Goal: Task Accomplishment & Management: Use online tool/utility

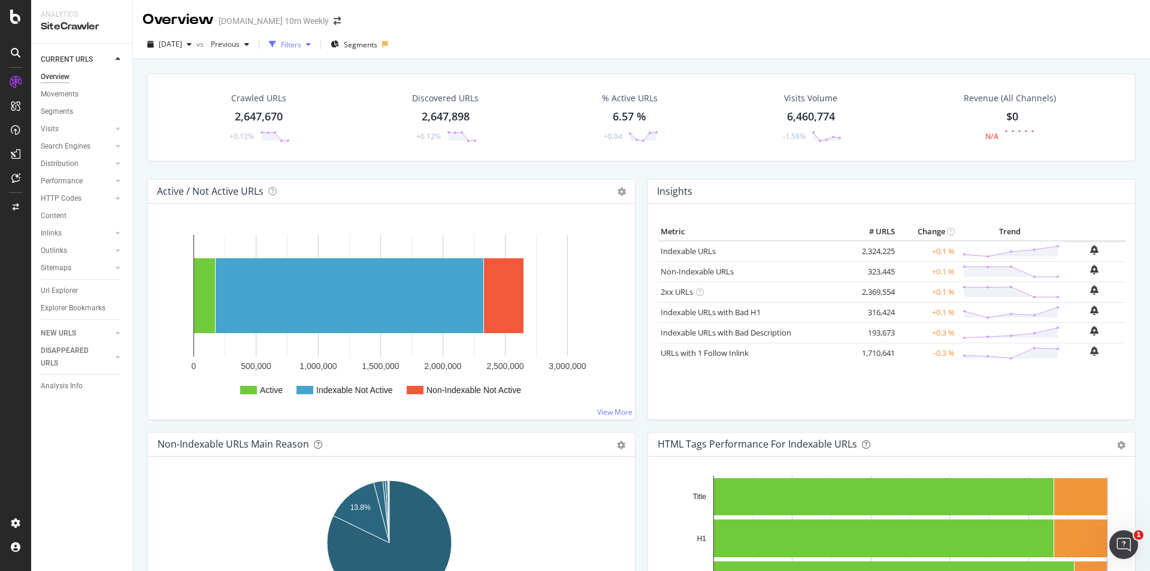
click at [314, 38] on div "Filters" at bounding box center [290, 44] width 52 height 18
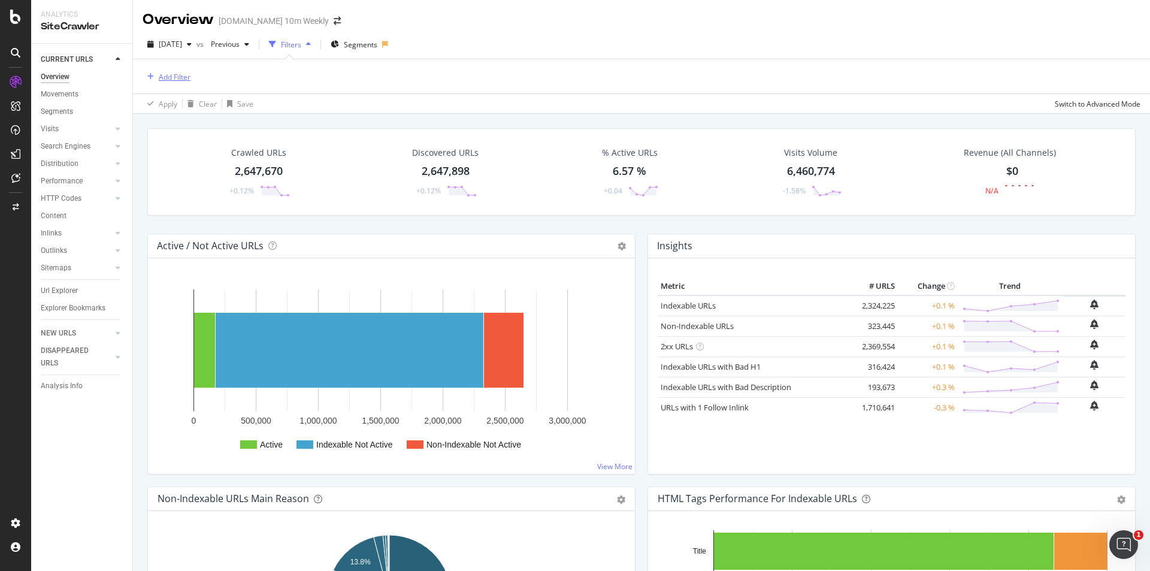
click at [181, 77] on div "Add Filter" at bounding box center [175, 77] width 32 height 10
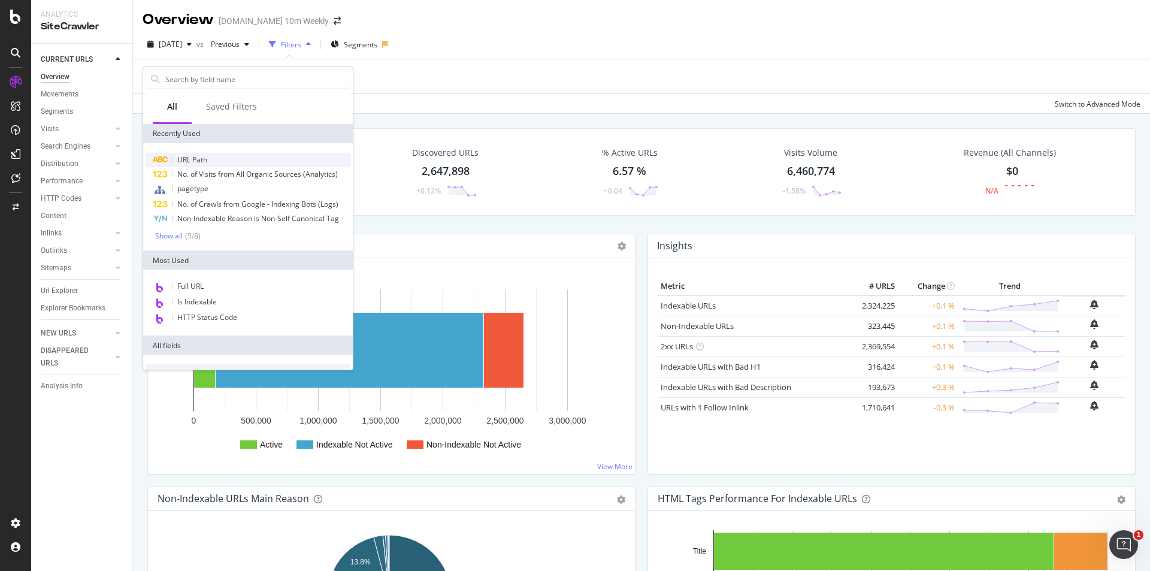
click at [221, 155] on div "URL Path" at bounding box center [248, 160] width 205 height 14
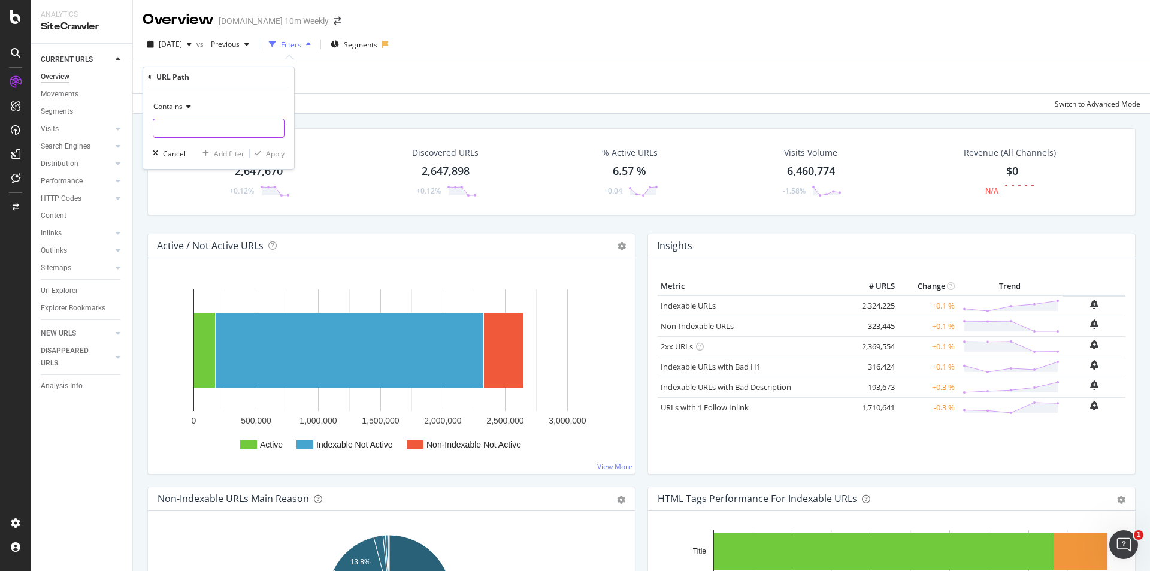
click at [186, 131] on input "text" at bounding box center [218, 128] width 131 height 19
paste input "[DOMAIN_NAME]"
type input "[DOMAIN_NAME]"
click at [264, 148] on div "Apply" at bounding box center [267, 153] width 35 height 11
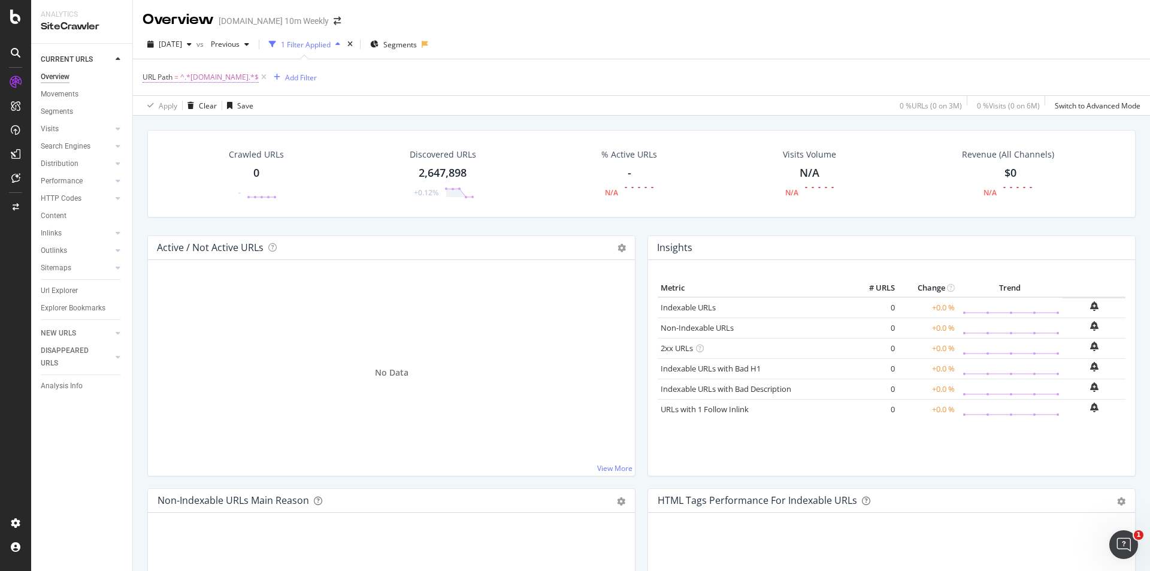
click at [223, 78] on span "^.*[DOMAIN_NAME].*$" at bounding box center [219, 77] width 78 height 17
click at [195, 126] on input "[DOMAIN_NAME]" at bounding box center [209, 126] width 113 height 19
drag, startPoint x: 232, startPoint y: 128, endPoint x: 147, endPoint y: 118, distance: 85.7
click at [147, 118] on div "Contains [DOMAIN_NAME] Cancel Add filter Apply" at bounding box center [218, 126] width 151 height 81
click at [186, 127] on input "[DOMAIN_NAME]" at bounding box center [209, 126] width 113 height 19
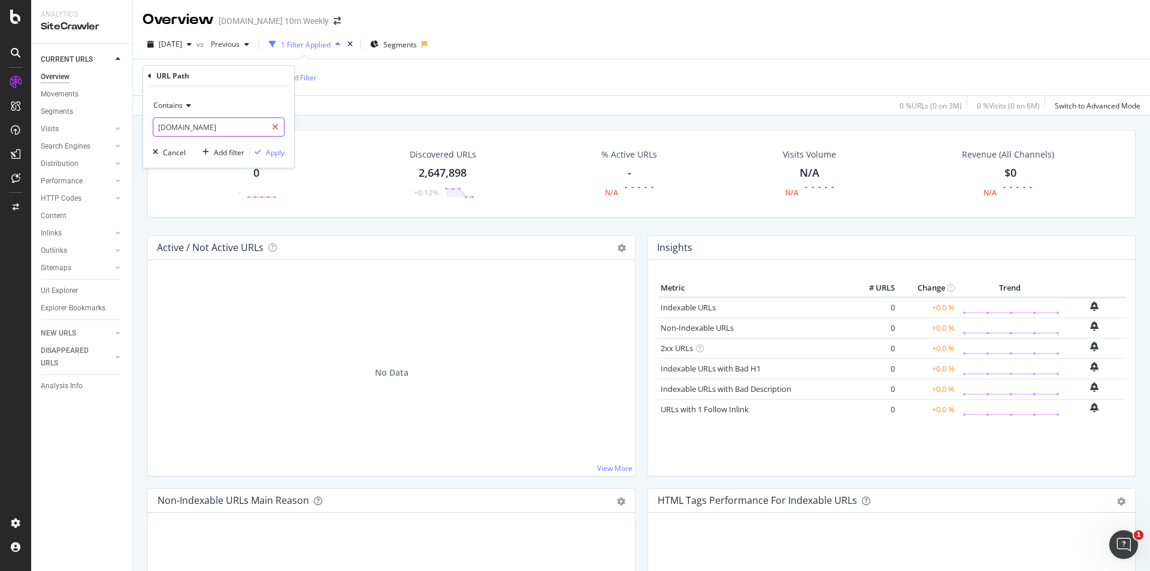
paste input "myBilling"
type input "myBilling"
click at [275, 146] on button "Apply" at bounding box center [267, 152] width 35 height 12
